Goal: Transaction & Acquisition: Download file/media

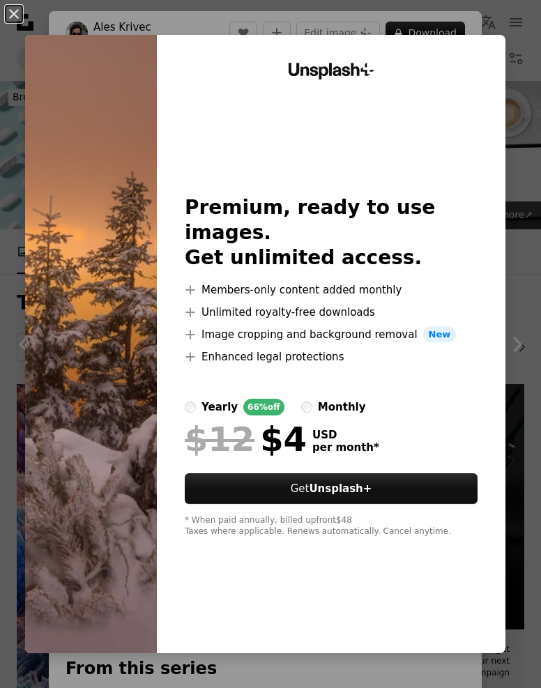
scroll to position [3993, 0]
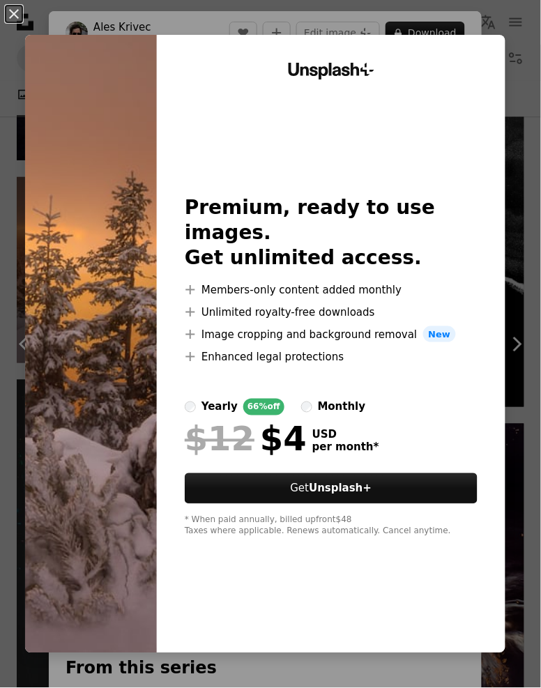
click at [72, 156] on img at bounding box center [91, 344] width 132 height 618
click at [66, 115] on img at bounding box center [91, 344] width 132 height 618
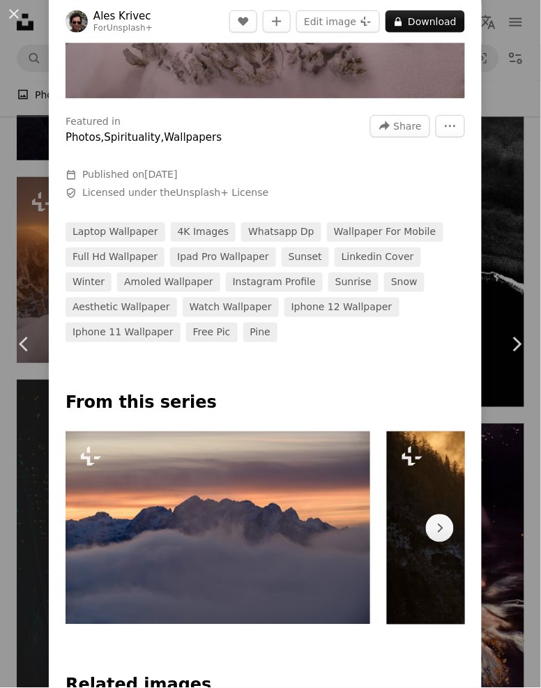
scroll to position [267, 0]
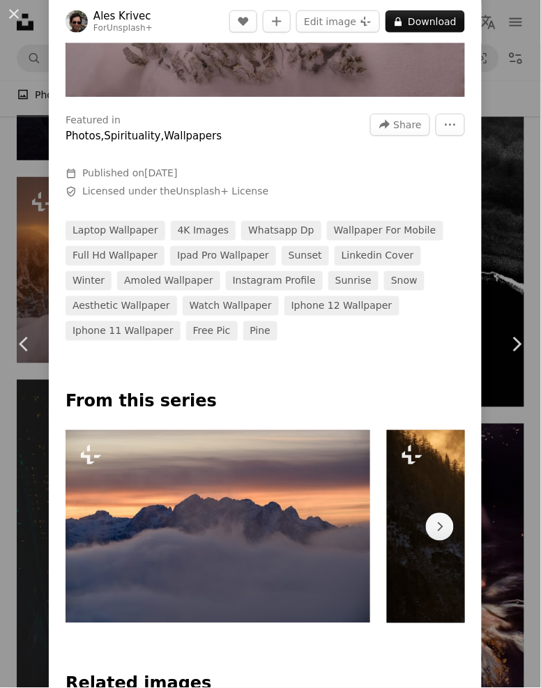
click at [510, 533] on div "An X shape Chevron left Chevron right Ales Krivec For Unsplash+ A heart A plus …" at bounding box center [270, 344] width 541 height 688
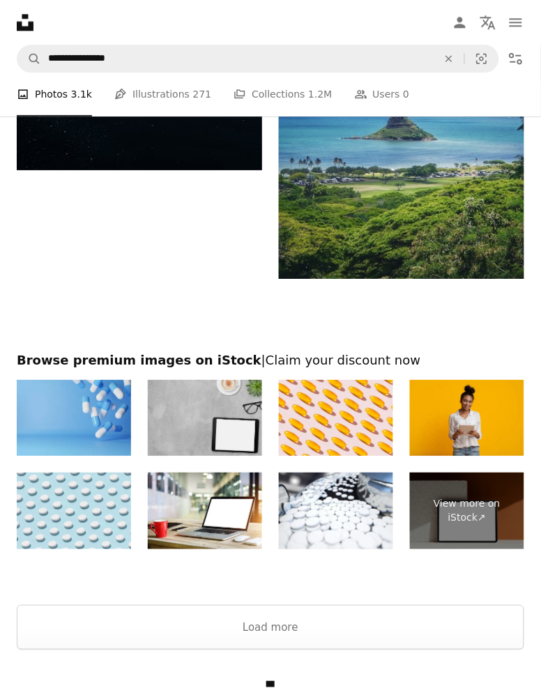
scroll to position [7936, 0]
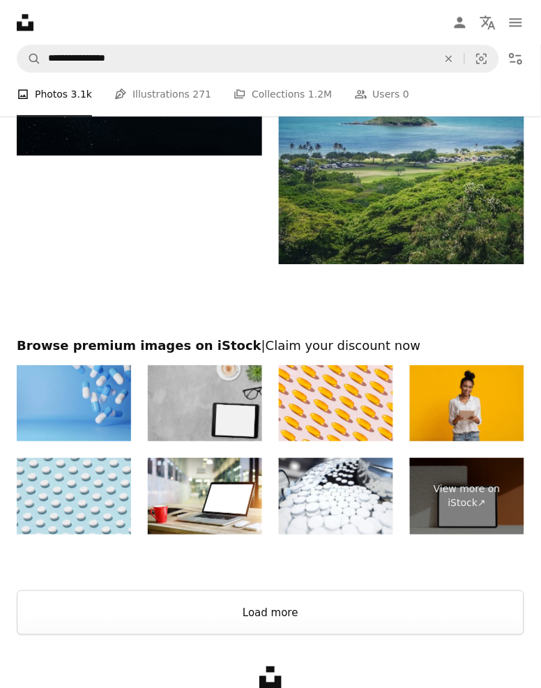
click at [439, 609] on button "Load more" at bounding box center [270, 612] width 507 height 45
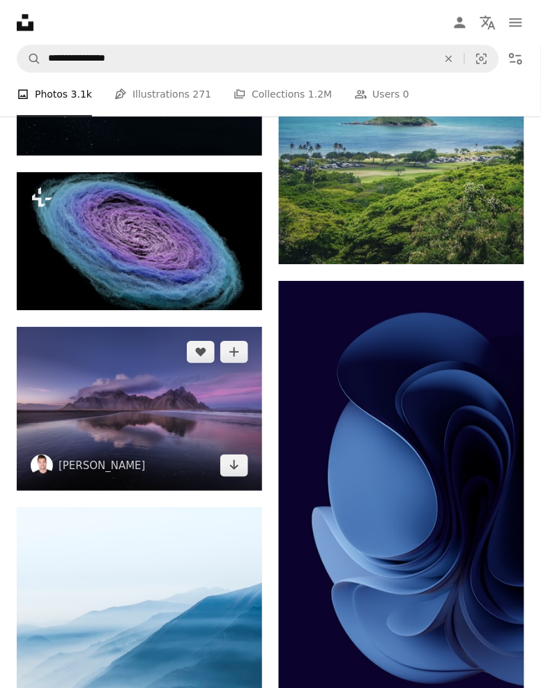
click at [210, 431] on img at bounding box center [139, 409] width 245 height 164
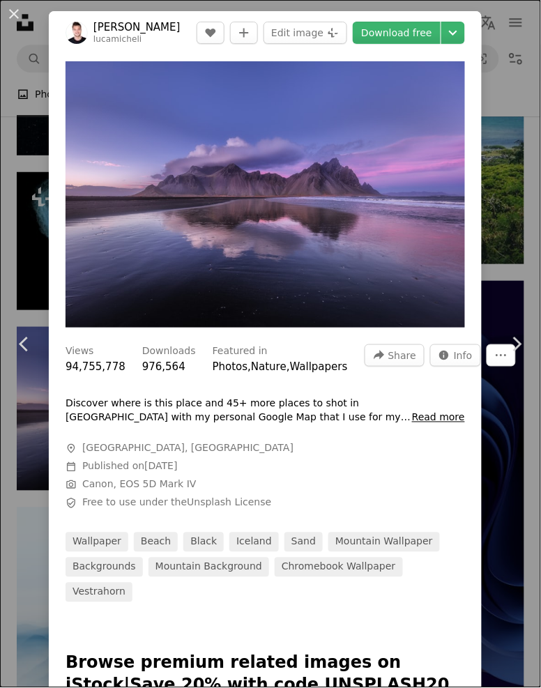
click at [435, 29] on link "Download free" at bounding box center [397, 33] width 88 height 22
